Goal: Entertainment & Leisure: Consume media (video, audio)

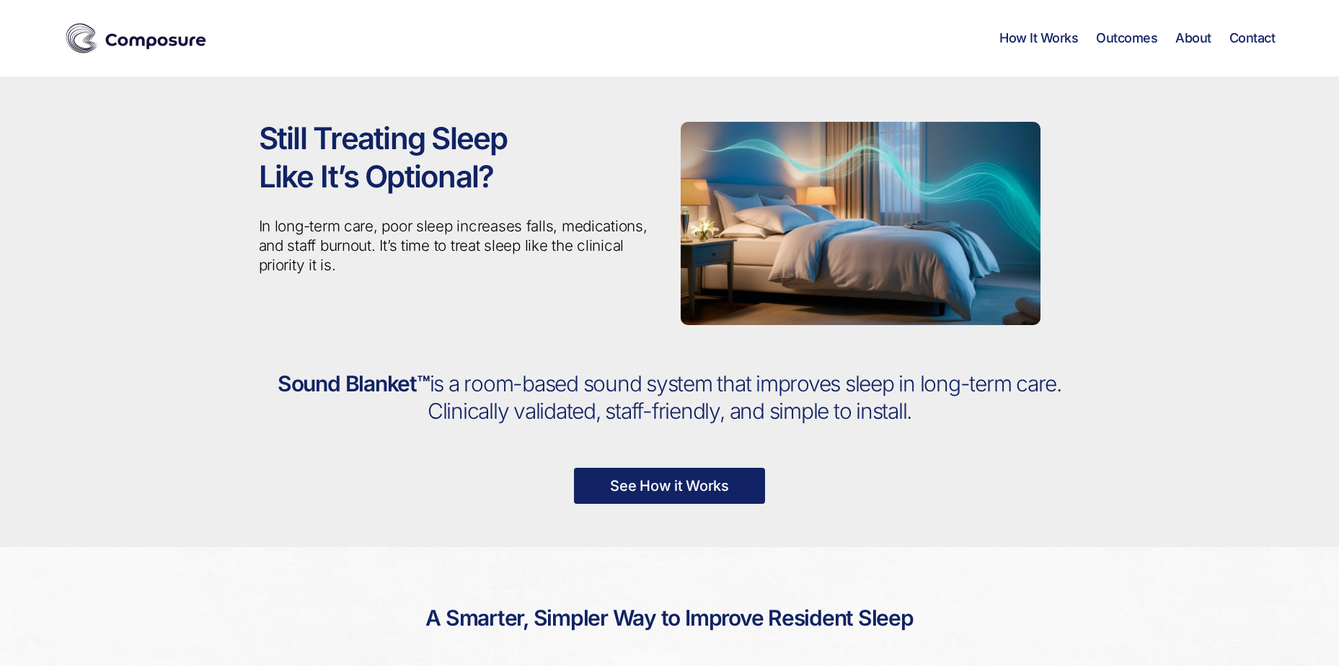
click at [656, 480] on link "See How it Works" at bounding box center [669, 486] width 191 height 36
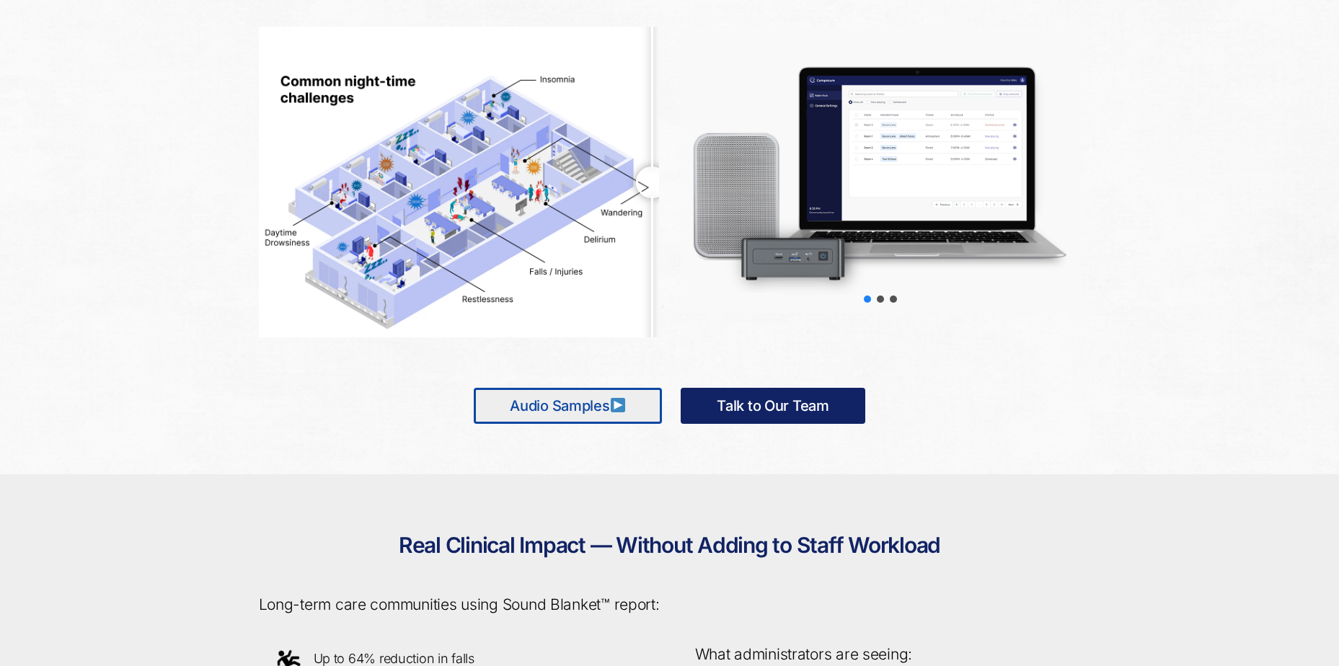
scroll to position [812, 0]
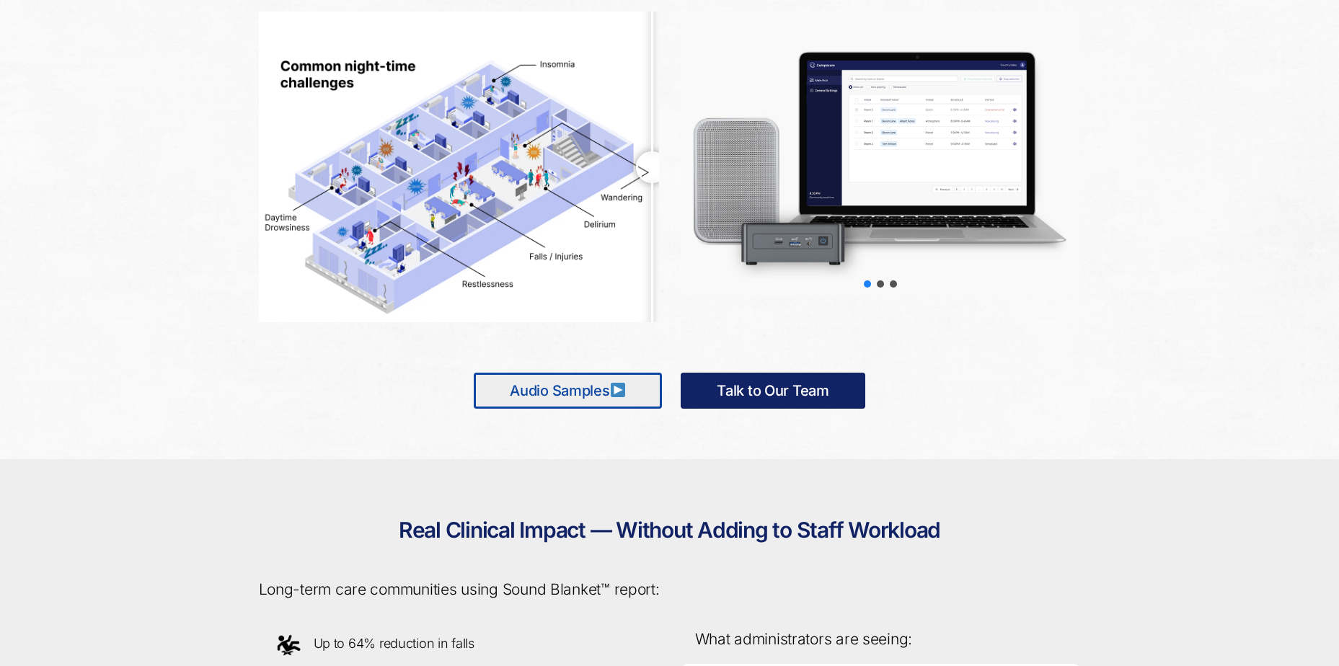
click at [599, 389] on link "Audio Samples" at bounding box center [568, 391] width 188 height 36
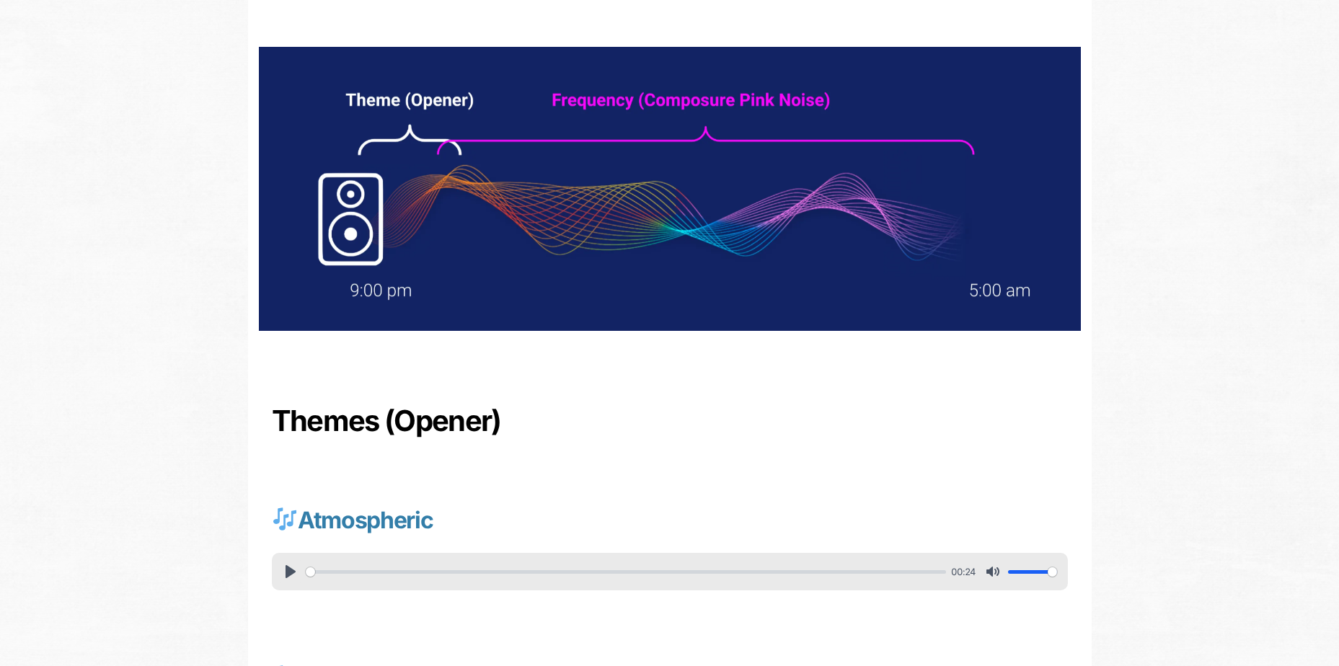
scroll to position [144, 0]
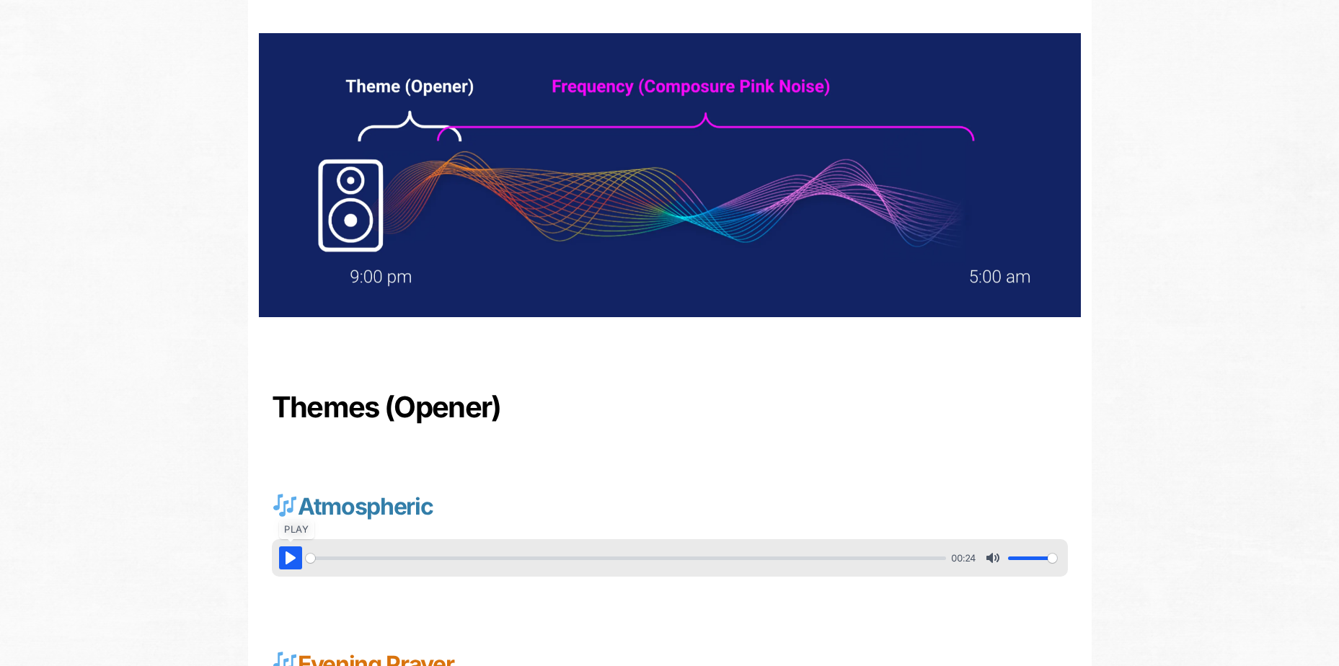
click at [292, 563] on button "Pause Play" at bounding box center [290, 557] width 23 height 23
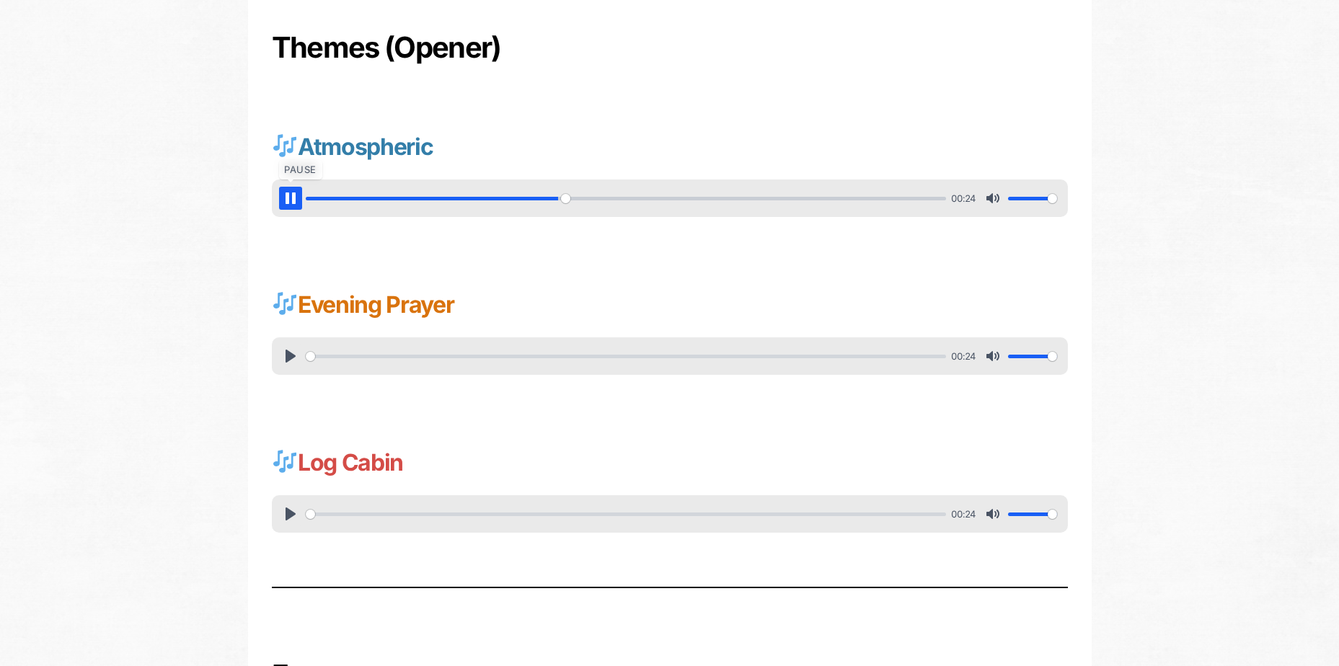
scroll to position [505, 0]
click at [1050, 195] on div "Unmute Mute" at bounding box center [1020, 197] width 79 height 23
type input "70.41"
type input "0.85"
type input "71.51"
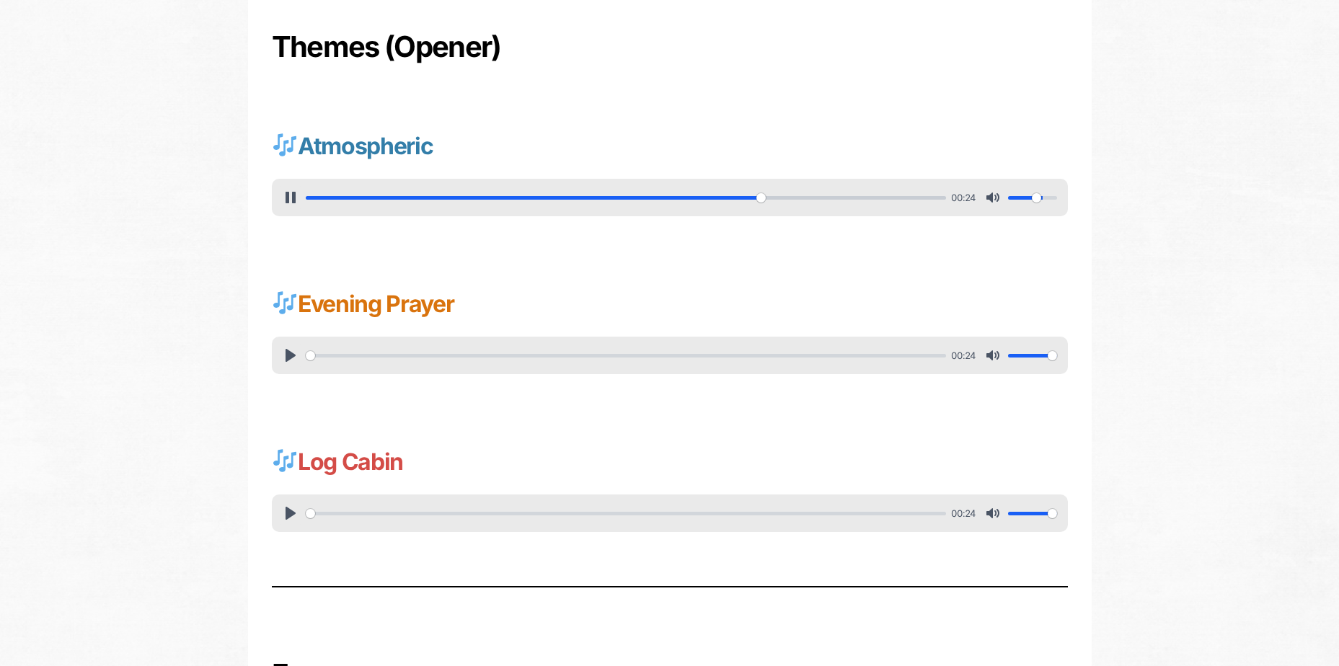
type input "0.55"
type input "72.58"
type input "0.5"
type input "73.69"
type input "0.35"
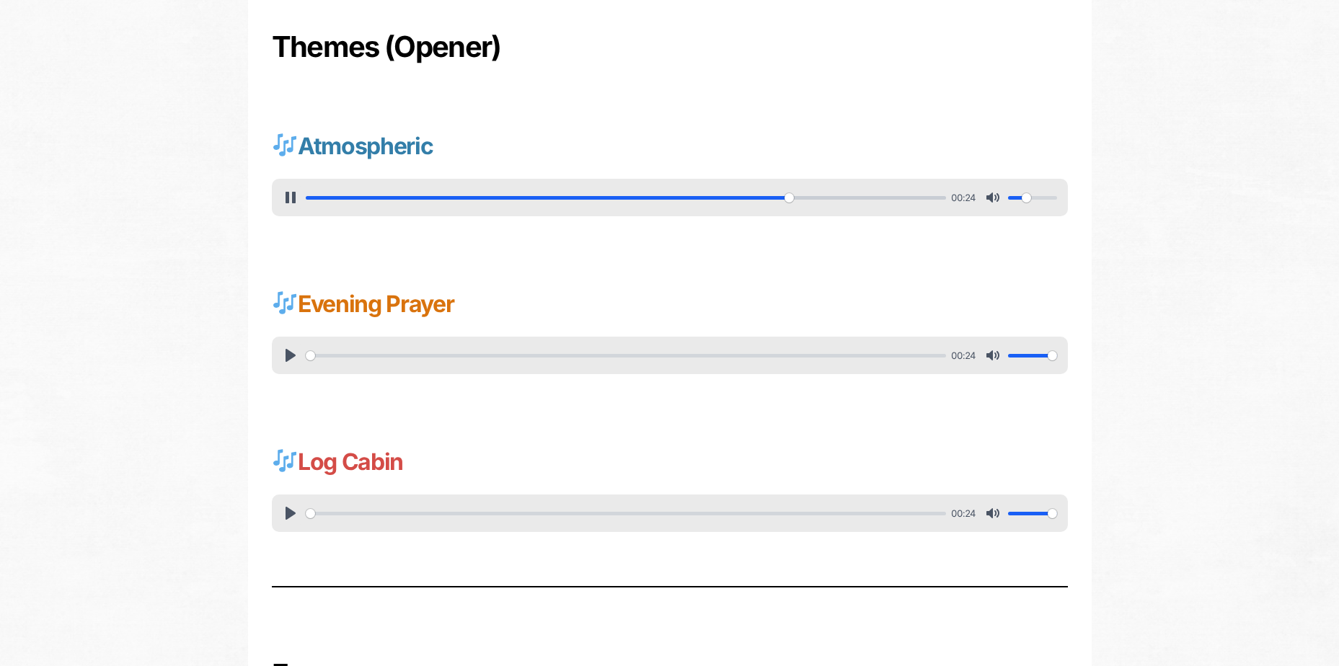
type input "77.04"
drag, startPoint x: 1050, startPoint y: 195, endPoint x: 1025, endPoint y: 197, distance: 24.6
type input "0.35"
click at [1025, 197] on input "Volume" at bounding box center [1032, 198] width 49 height 14
type input "83.64"
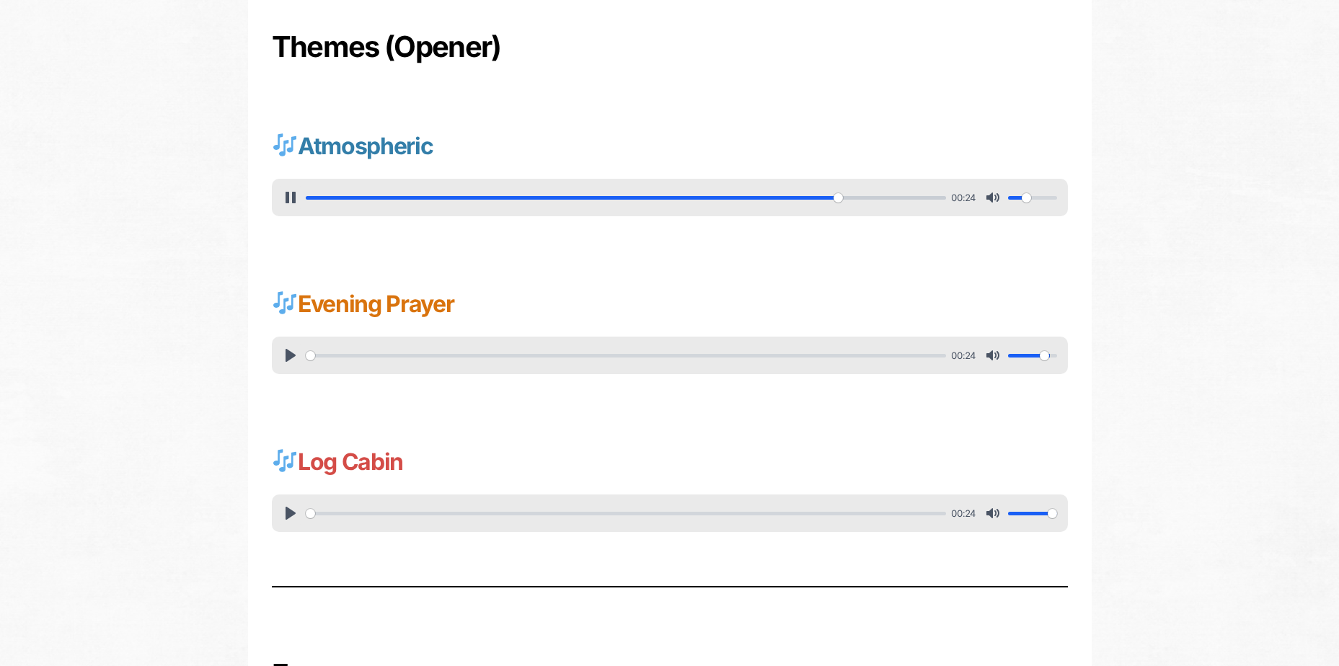
type input "0.75"
type input "84.77"
type input "0.6"
type input "85.87"
type input "0.45"
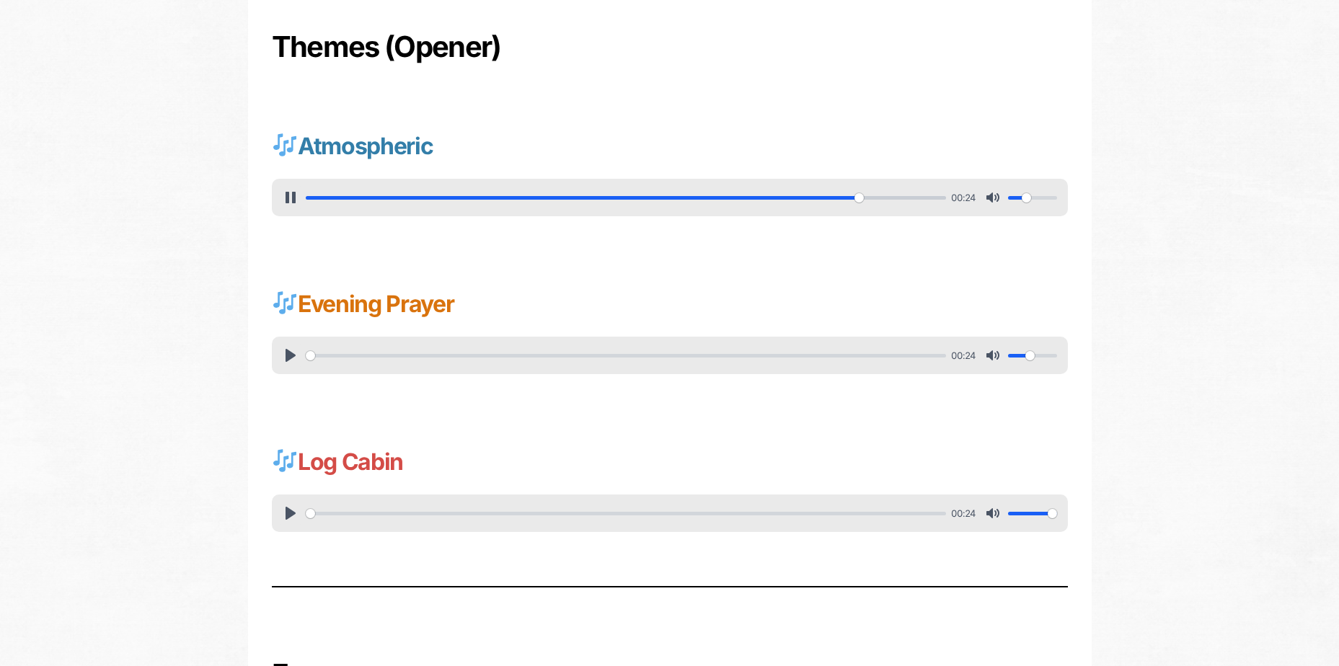
type input "88.05"
drag, startPoint x: 1054, startPoint y: 360, endPoint x: 1031, endPoint y: 361, distance: 23.1
type input "0.45"
click at [1031, 361] on input "Volume" at bounding box center [1032, 356] width 49 height 14
click at [295, 357] on button "Pause Play" at bounding box center [290, 355] width 23 height 23
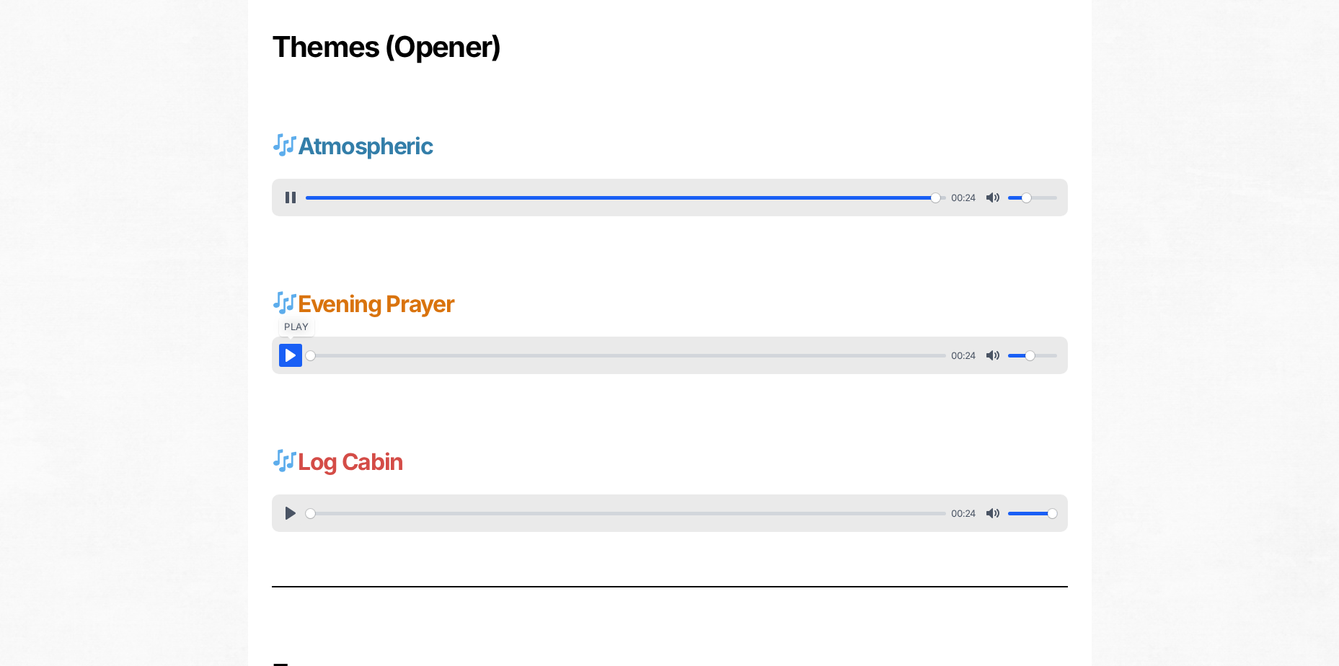
type input "99.67"
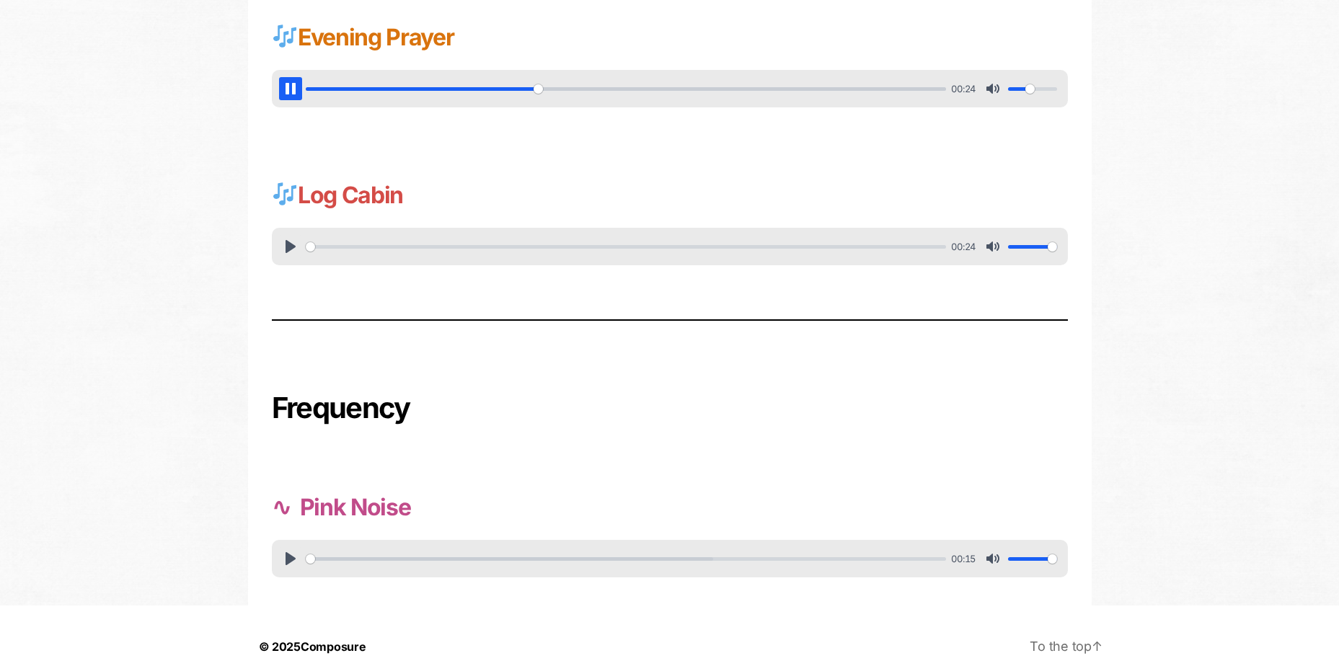
scroll to position [793, 0]
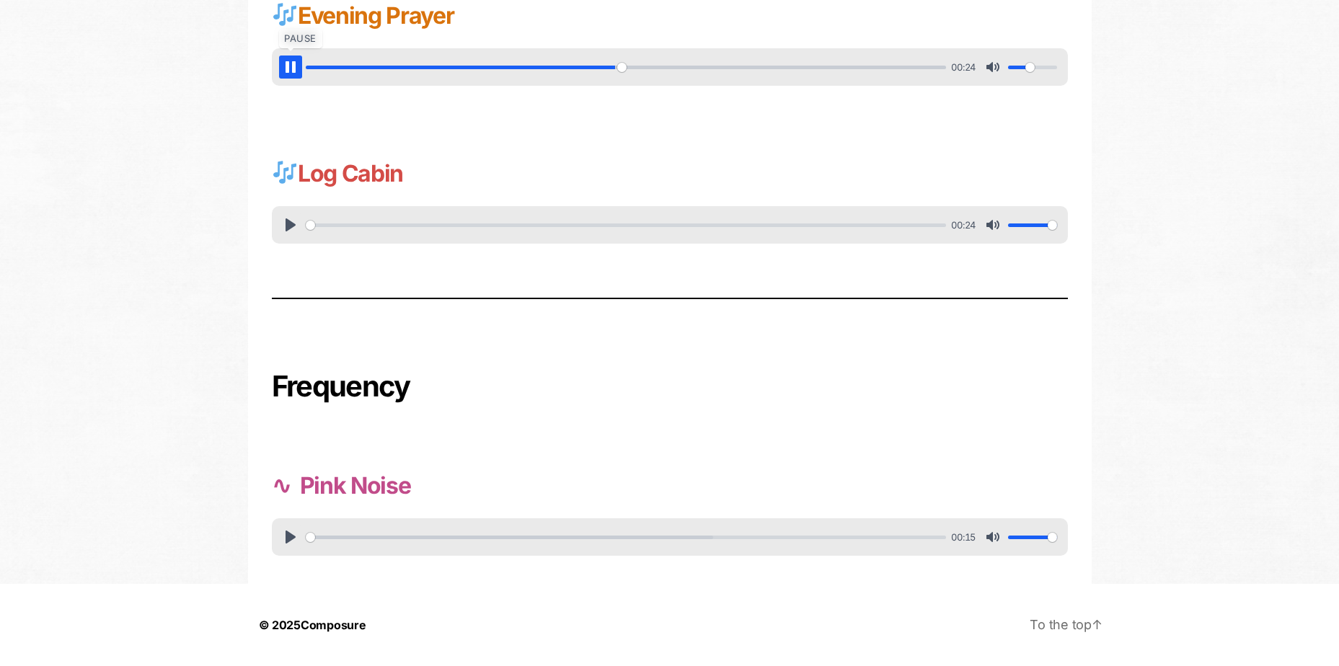
click at [292, 71] on button "Pause Play" at bounding box center [290, 67] width 23 height 23
type input "50.12"
click at [293, 537] on button "Pause Play" at bounding box center [290, 537] width 23 height 23
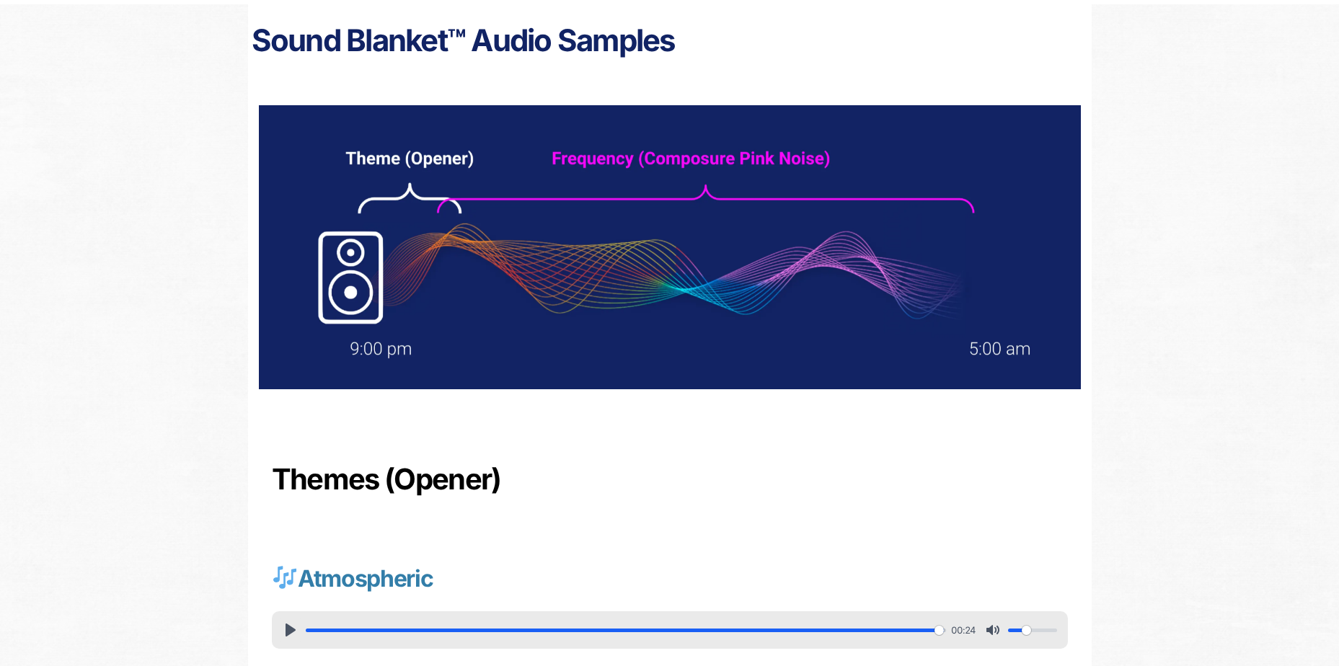
scroll to position [0, 0]
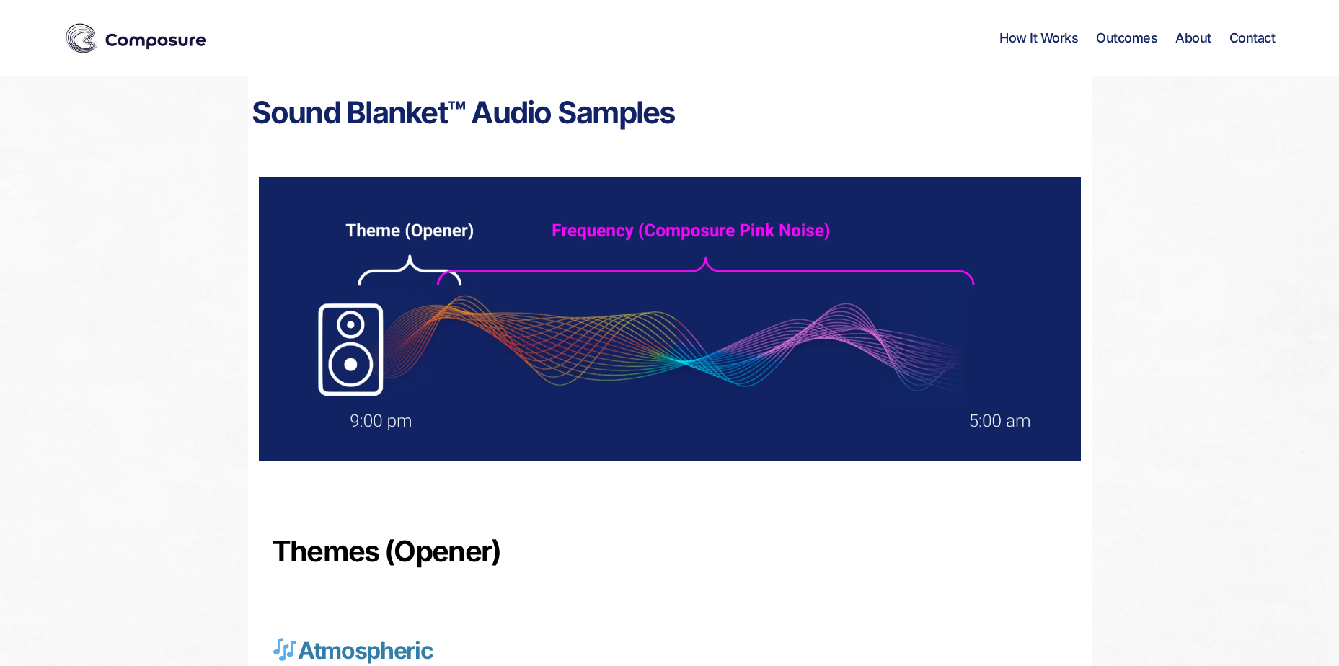
type input "100"
